Goal: Information Seeking & Learning: Learn about a topic

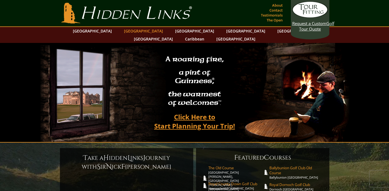
click at [129, 29] on link "[GEOGRAPHIC_DATA]" at bounding box center [143, 31] width 45 height 8
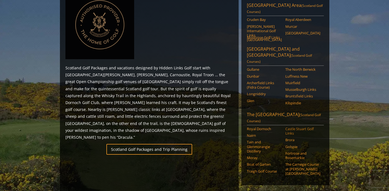
scroll to position [270, 0]
click at [296, 68] on link "The North Berwick" at bounding box center [302, 70] width 35 height 4
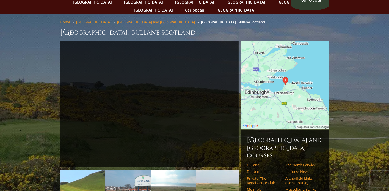
scroll to position [24, 0]
